Goal: Find specific page/section: Find specific page/section

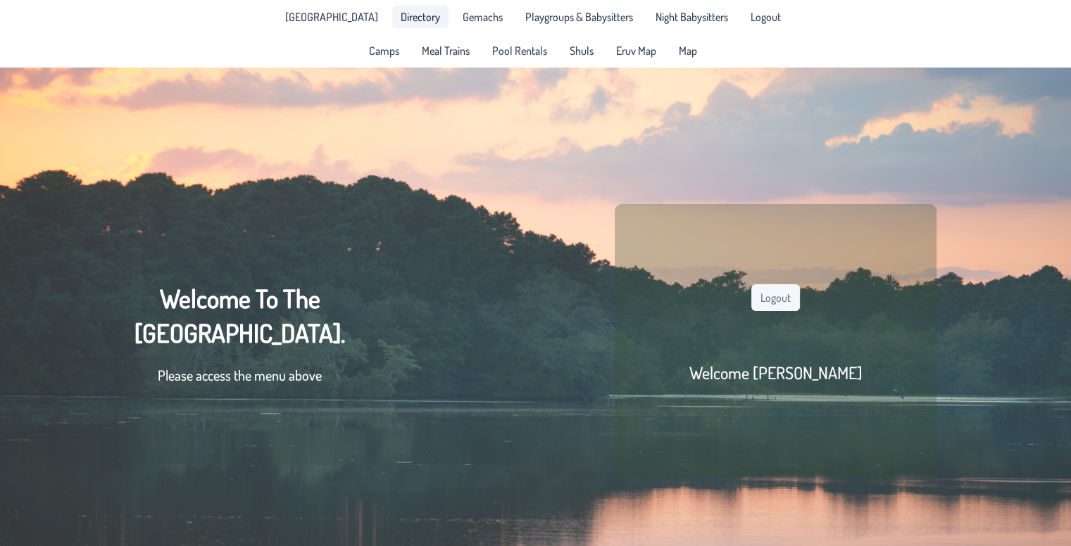
click at [411, 16] on span "Directory" at bounding box center [420, 16] width 39 height 11
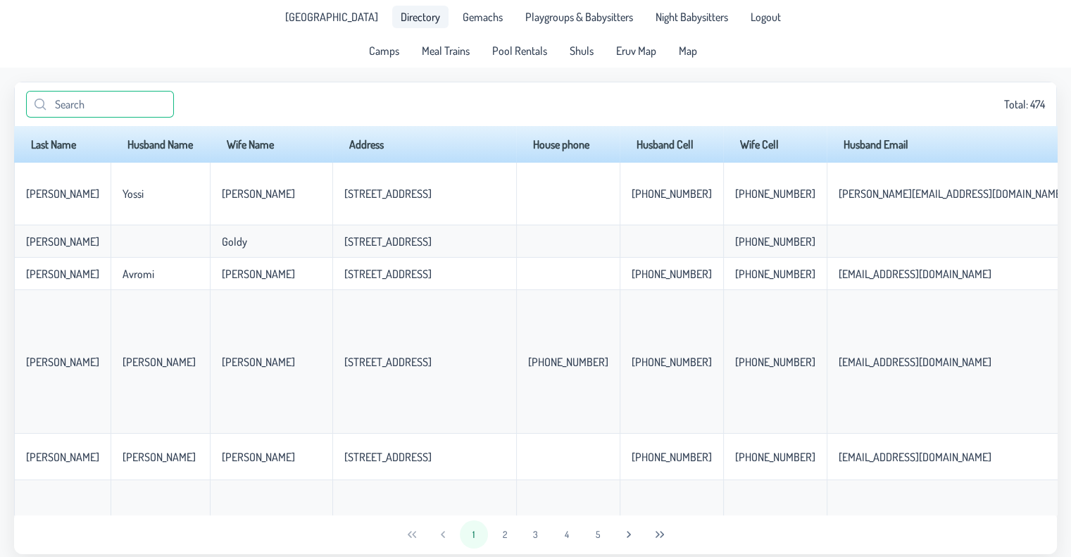
click at [118, 112] on input "text" at bounding box center [100, 104] width 148 height 27
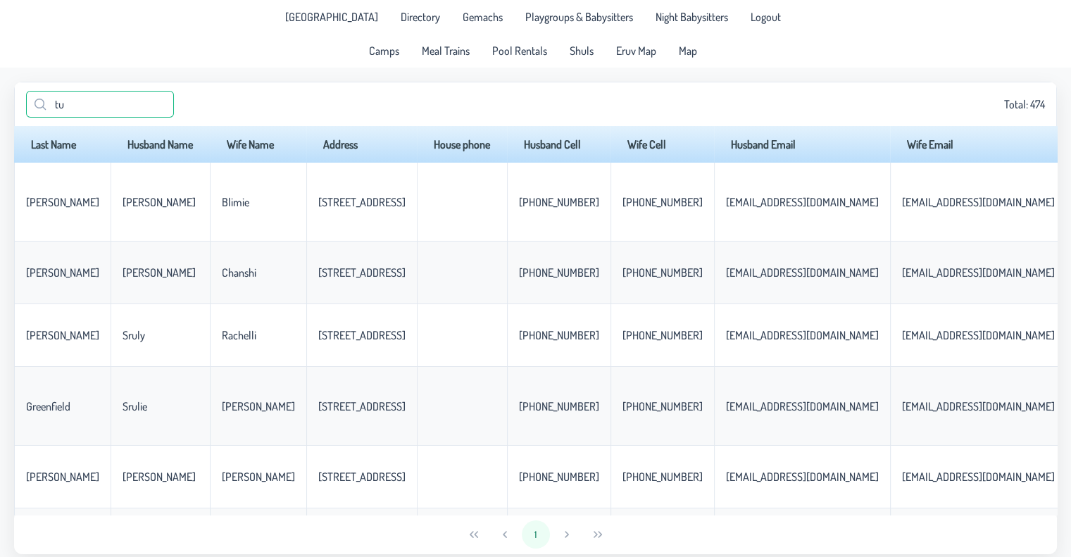
type input "t"
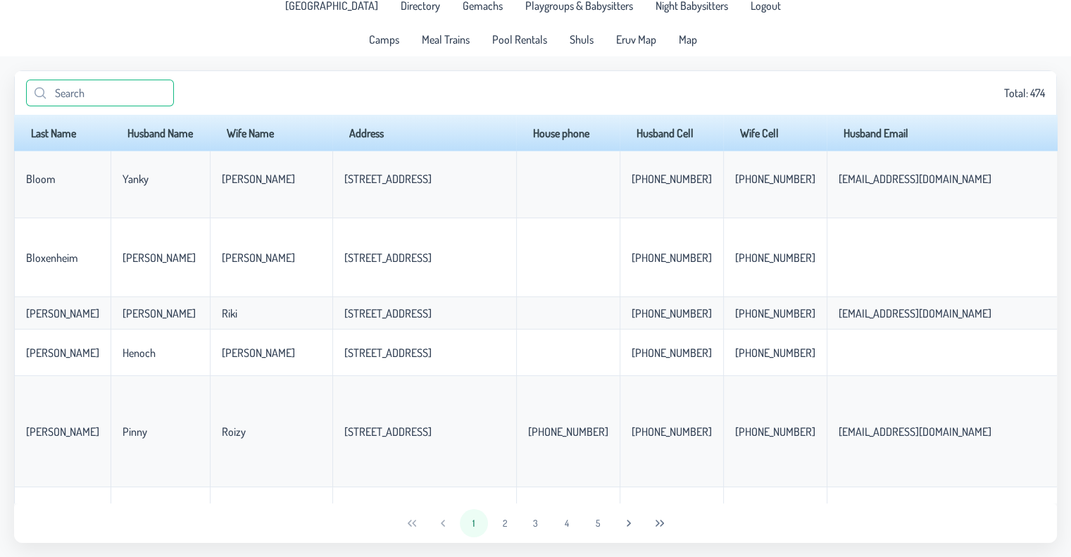
scroll to position [3239, 0]
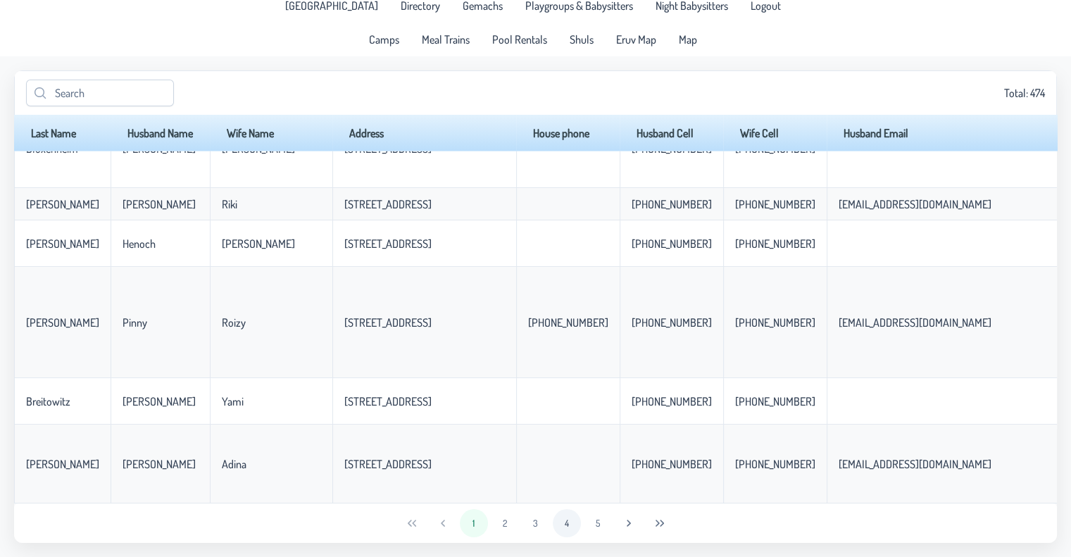
click at [566, 535] on button "4" at bounding box center [567, 523] width 28 height 28
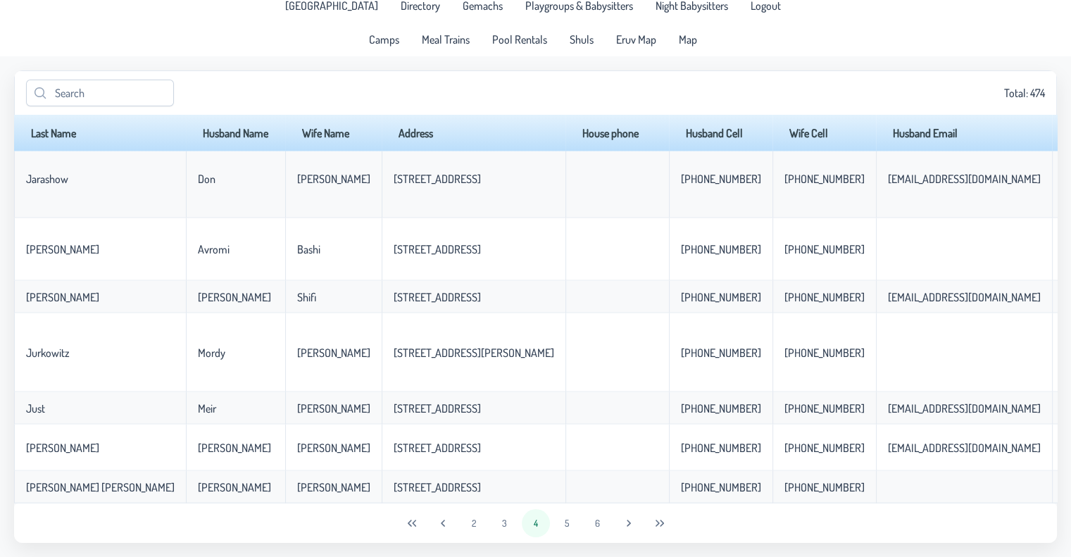
scroll to position [0, 0]
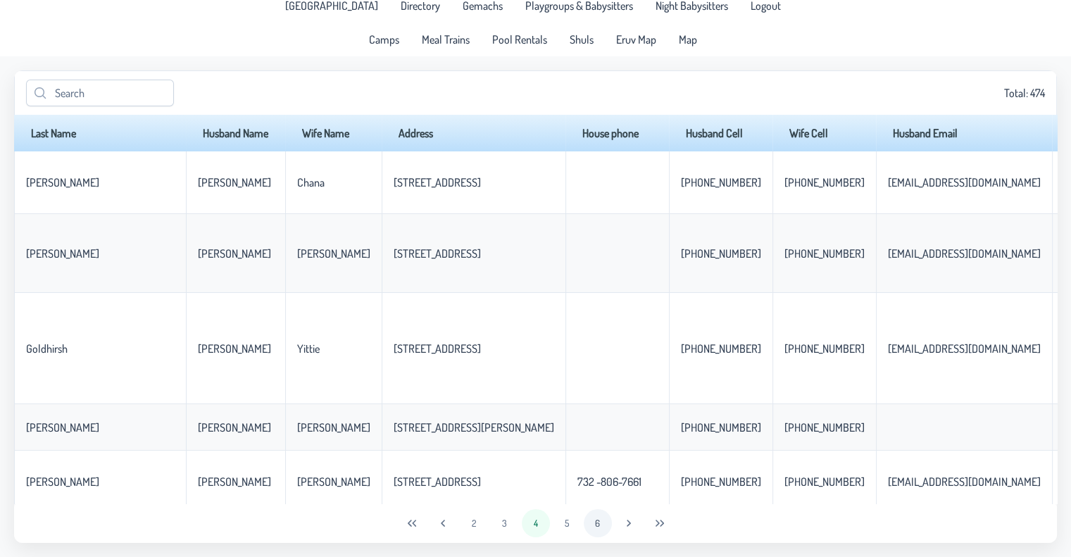
click at [596, 519] on button "6" at bounding box center [598, 523] width 28 height 28
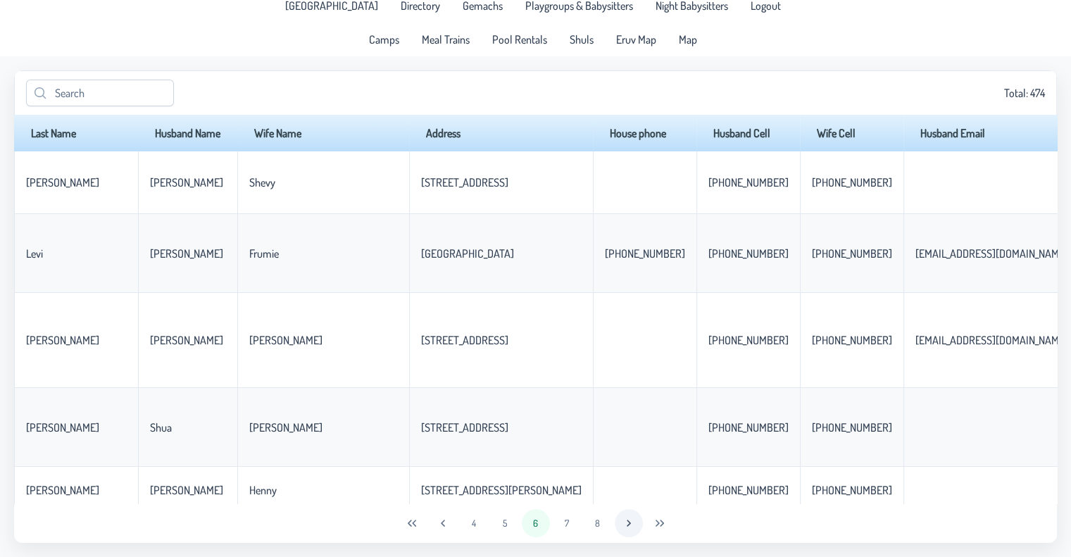
click at [634, 526] on icon "Next Page" at bounding box center [628, 522] width 11 height 11
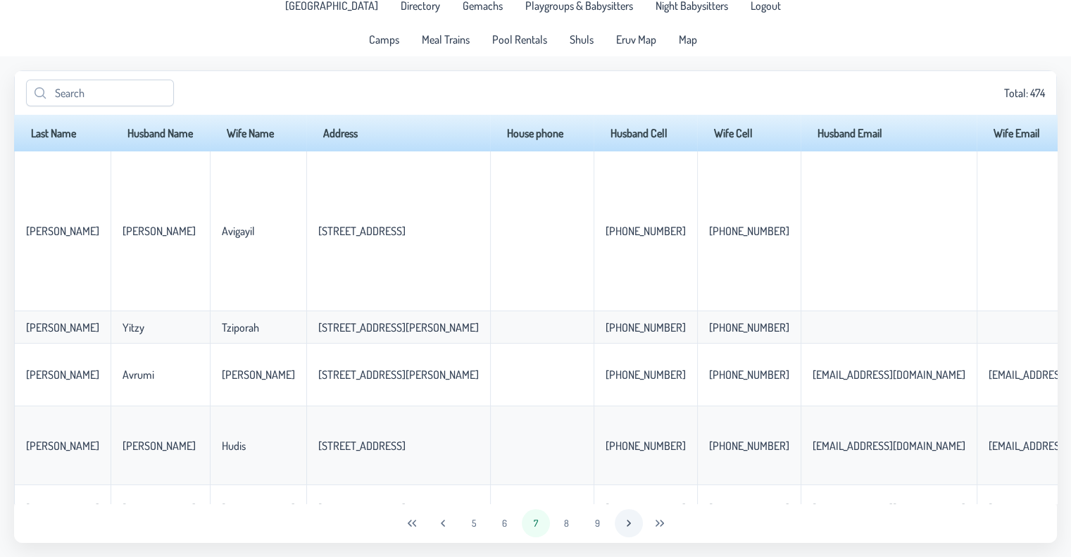
click at [625, 526] on icon "Next Page" at bounding box center [628, 522] width 11 height 11
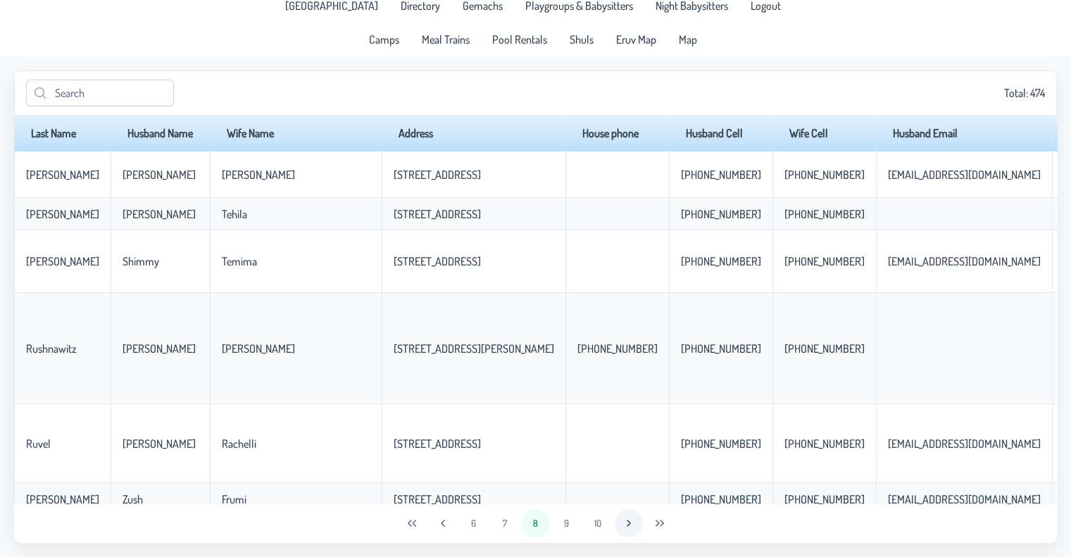
click at [625, 526] on icon "Next Page" at bounding box center [628, 522] width 11 height 11
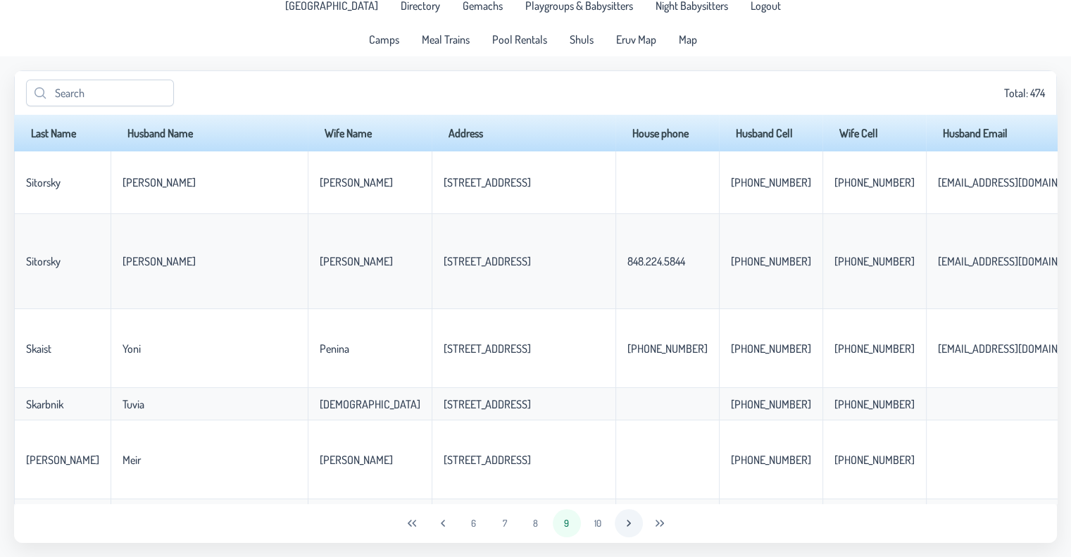
click at [625, 526] on icon "Next Page" at bounding box center [628, 522] width 11 height 11
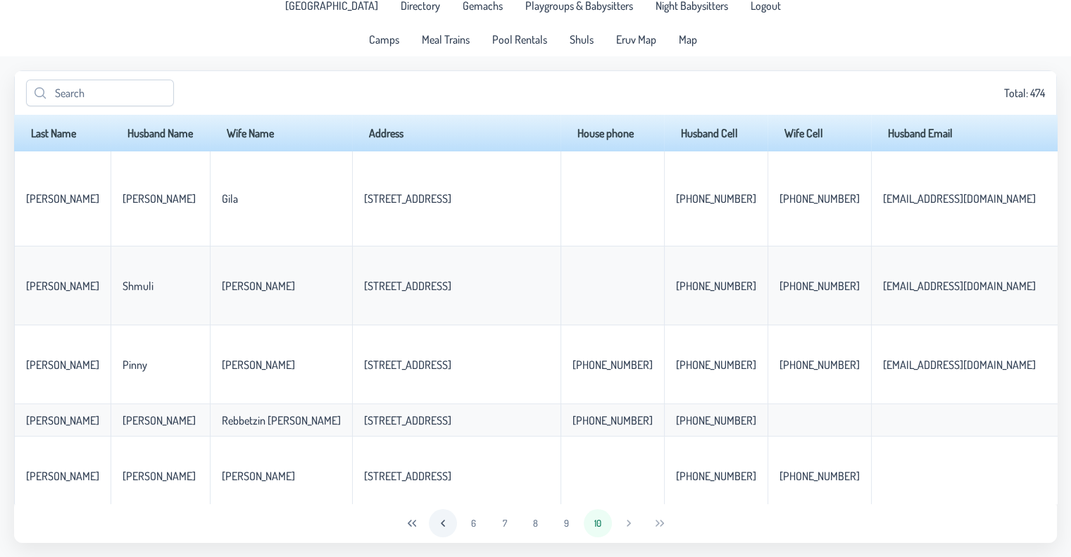
click at [434, 529] on button "Previous Page" at bounding box center [443, 523] width 28 height 28
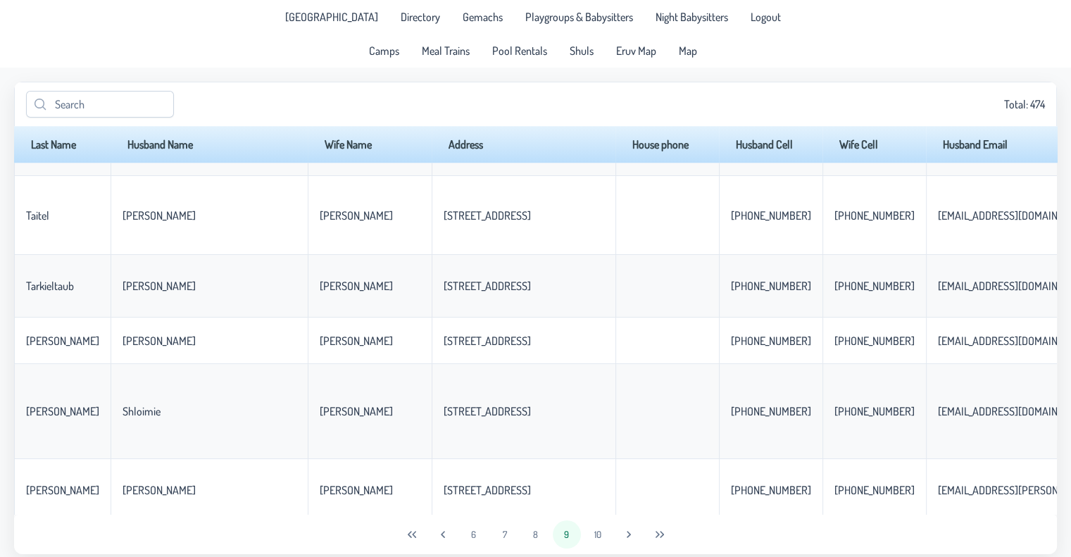
scroll to position [1581, 0]
